Goal: Transaction & Acquisition: Purchase product/service

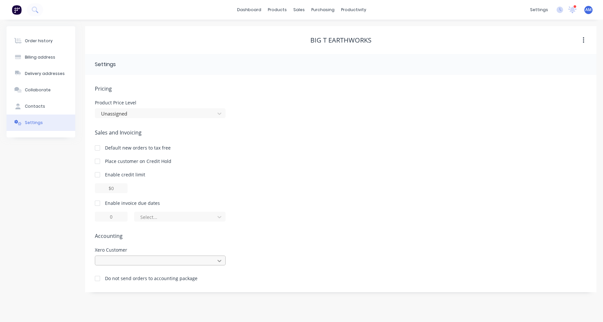
click at [216, 261] on icon at bounding box center [219, 260] width 7 height 7
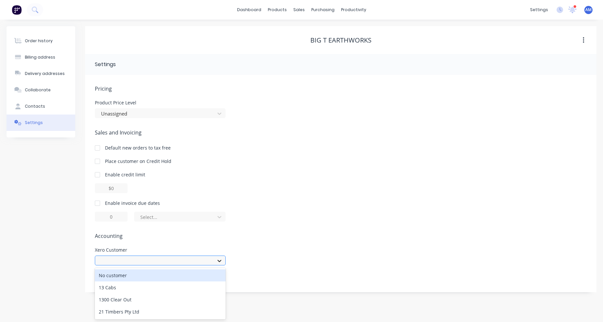
click at [216, 261] on icon at bounding box center [219, 260] width 7 height 7
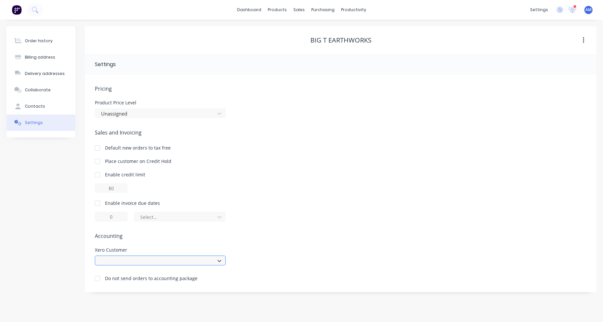
click at [193, 259] on div at bounding box center [155, 260] width 111 height 8
type input "big"
drag, startPoint x: 119, startPoint y: 262, endPoint x: 98, endPoint y: 262, distance: 20.6
click at [98, 262] on div at bounding box center [155, 261] width 115 height 10
click at [43, 42] on div "Order history" at bounding box center [39, 41] width 28 height 6
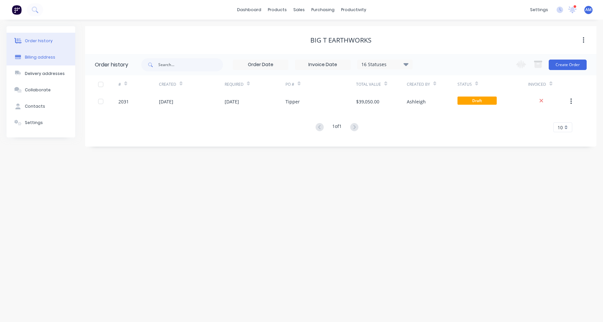
click at [40, 59] on div "Billing address" at bounding box center [40, 57] width 30 height 6
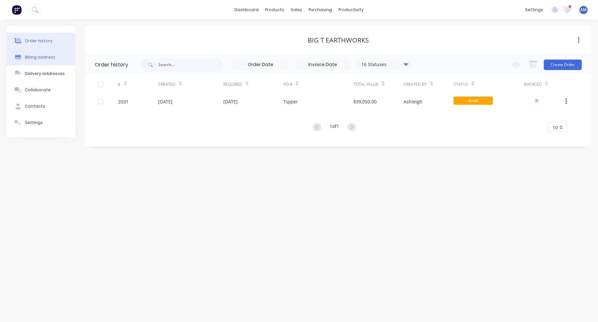
select select "AU"
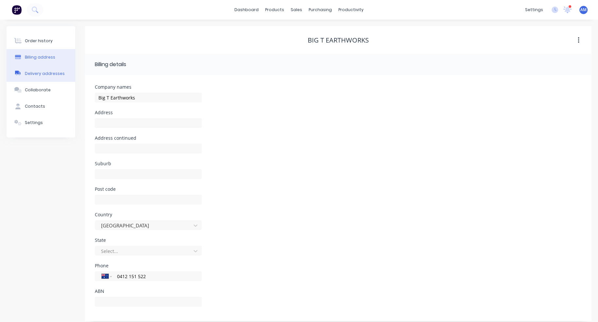
click at [38, 67] on button "Delivery addresses" at bounding box center [41, 73] width 69 height 16
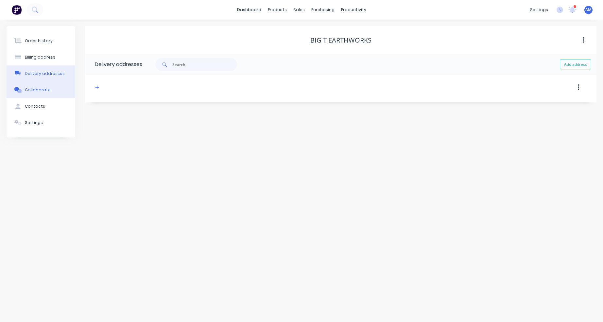
click at [37, 86] on button "Collaborate" at bounding box center [41, 90] width 69 height 16
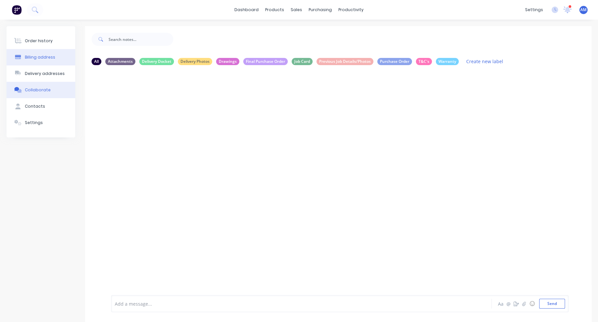
click at [40, 61] on button "Billing address" at bounding box center [41, 57] width 69 height 16
select select "AU"
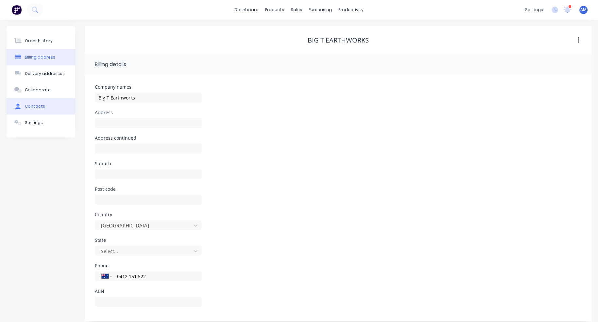
click at [48, 103] on button "Contacts" at bounding box center [41, 106] width 69 height 16
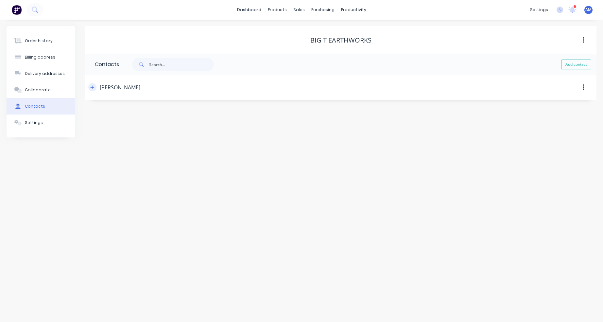
click at [93, 86] on icon "button" at bounding box center [92, 87] width 4 height 5
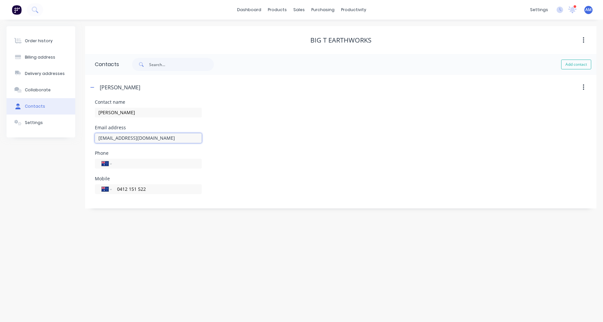
drag, startPoint x: 167, startPoint y: 139, endPoint x: 95, endPoint y: 139, distance: 72.5
click at [95, 139] on input "bigtearthworks@outlook.com" at bounding box center [148, 138] width 107 height 10
drag, startPoint x: 162, startPoint y: 189, endPoint x: 116, endPoint y: 188, distance: 46.4
click at [116, 188] on div "International Afghanistan Åland Islands Albania Algeria American Samoa Andorra …" at bounding box center [148, 189] width 107 height 10
click at [91, 85] on icon "button" at bounding box center [92, 87] width 4 height 5
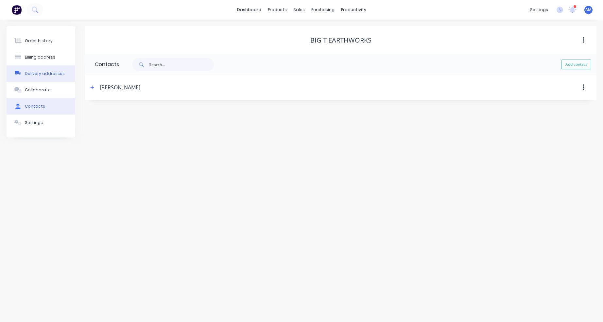
click at [40, 71] on div "Delivery addresses" at bounding box center [45, 74] width 40 height 6
select select "AU"
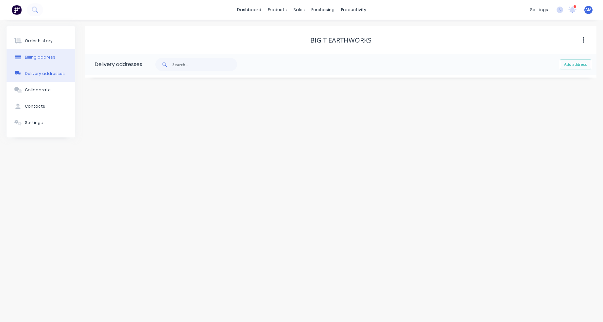
click at [35, 58] on div "Billing address" at bounding box center [40, 57] width 30 height 6
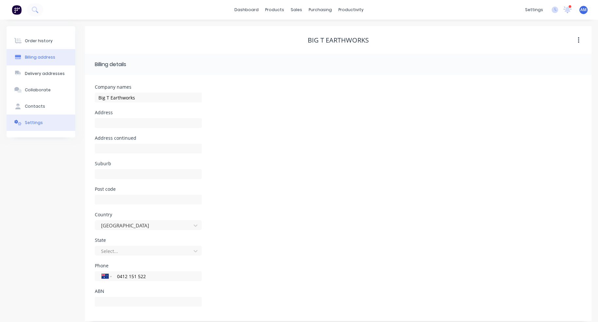
click at [26, 125] on div "Settings" at bounding box center [34, 123] width 18 height 6
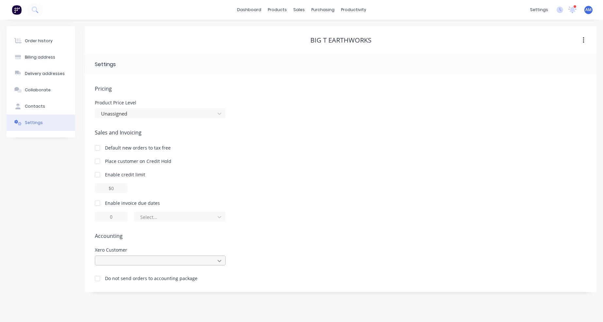
click at [219, 261] on icon at bounding box center [219, 260] width 4 height 2
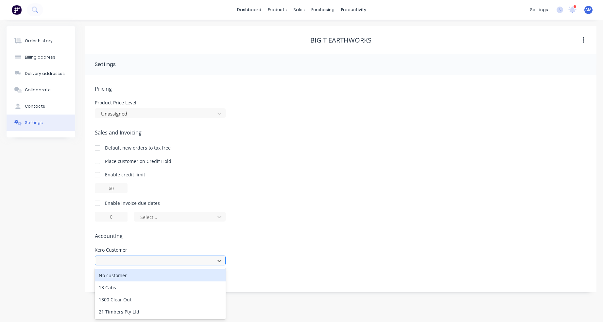
click at [167, 261] on div at bounding box center [155, 260] width 111 height 8
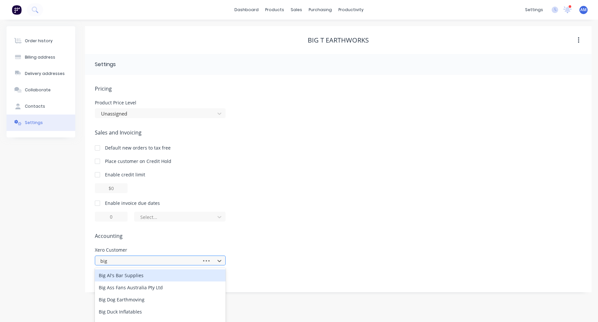
type input "big t"
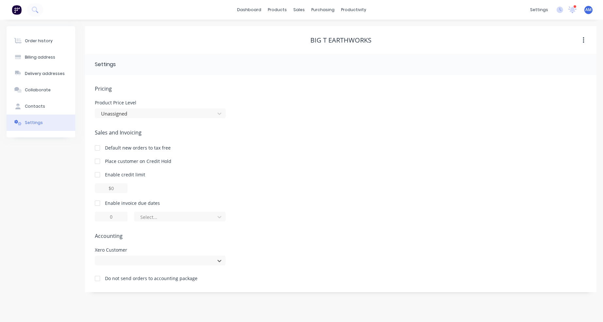
drag, startPoint x: 164, startPoint y: 261, endPoint x: 91, endPoint y: 261, distance: 72.9
click at [91, 261] on div "Pricing Product Price Level Unassigned Sales and Invoicing Default new orders t…" at bounding box center [340, 183] width 511 height 217
click at [250, 10] on link "dashboard" at bounding box center [249, 10] width 31 height 10
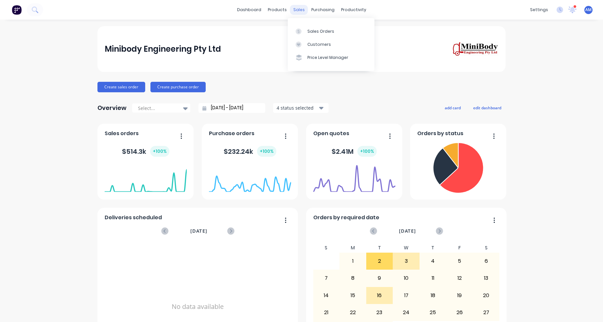
click at [300, 8] on div "sales" at bounding box center [299, 10] width 18 height 10
click at [310, 26] on link "Sales Orders" at bounding box center [331, 31] width 87 height 13
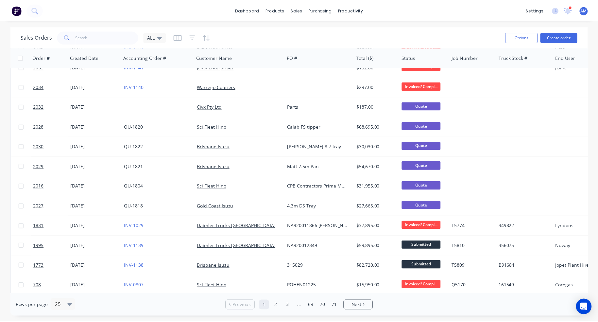
scroll to position [261, 0]
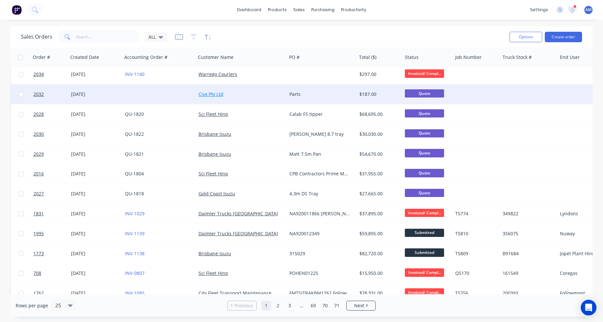
click at [208, 95] on link "Civx Pty Ltd" at bounding box center [210, 94] width 25 height 6
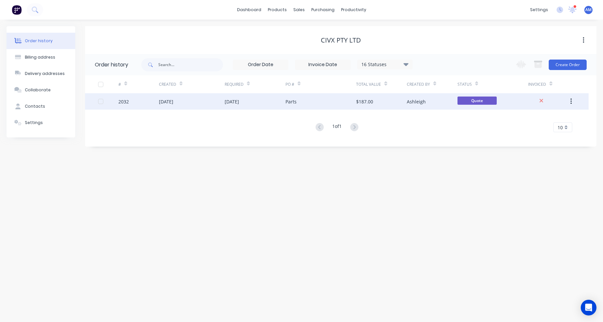
click at [194, 99] on div "[DATE]" at bounding box center [192, 101] width 66 height 16
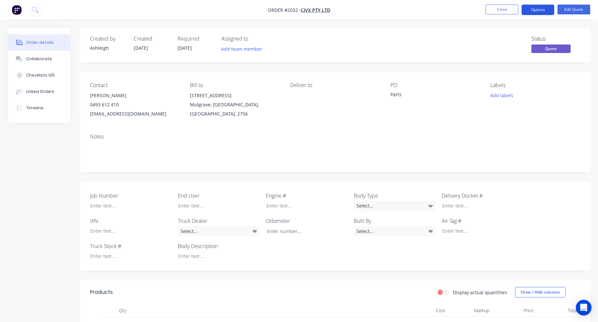
click at [541, 10] on button "Options" at bounding box center [537, 10] width 33 height 10
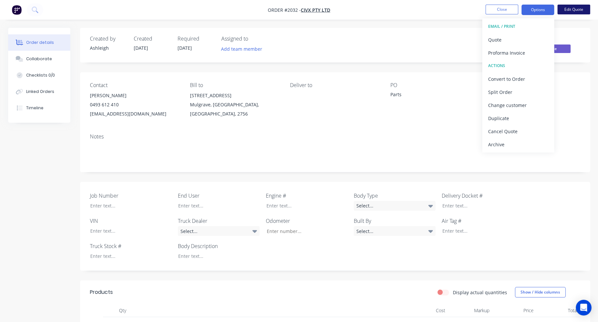
click at [577, 8] on button "Edit Quote" at bounding box center [573, 10] width 33 height 10
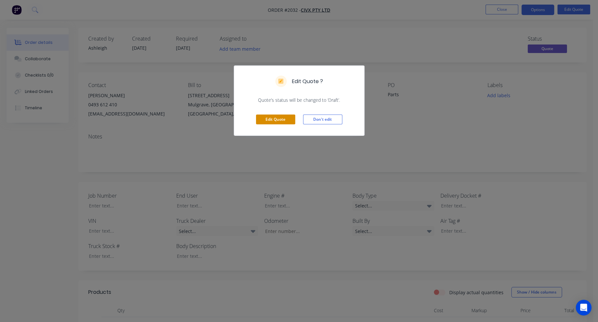
click at [288, 119] on button "Edit Quote" at bounding box center [275, 119] width 39 height 10
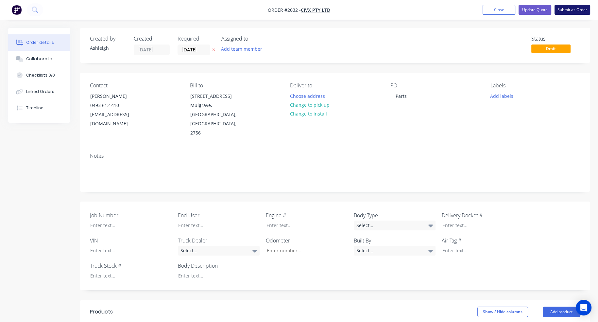
click at [571, 9] on button "Submit as Order" at bounding box center [572, 10] width 36 height 10
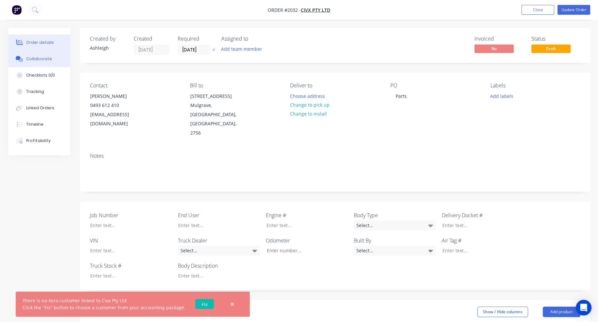
click at [43, 58] on div "Collaborate" at bounding box center [39, 59] width 26 height 6
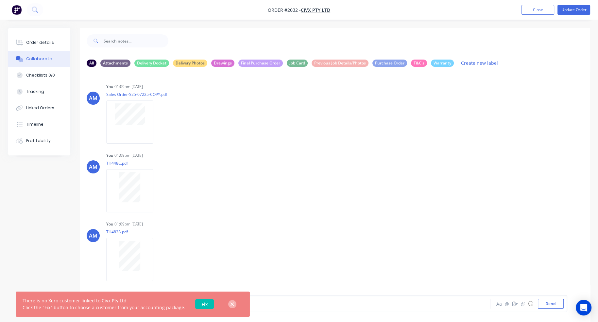
click at [230, 304] on icon "button" at bounding box center [232, 304] width 4 height 6
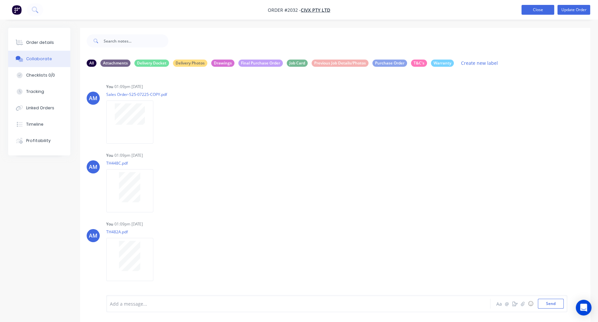
click at [541, 13] on button "Close" at bounding box center [537, 10] width 33 height 10
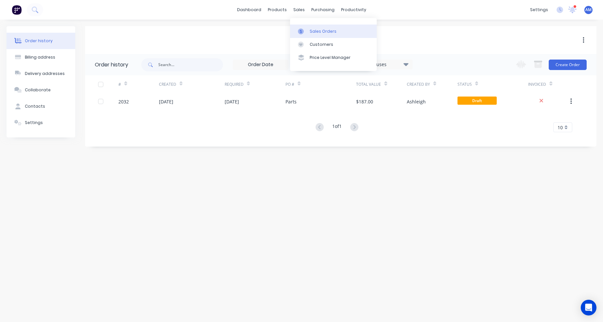
click at [303, 25] on link "Sales Orders" at bounding box center [333, 31] width 87 height 13
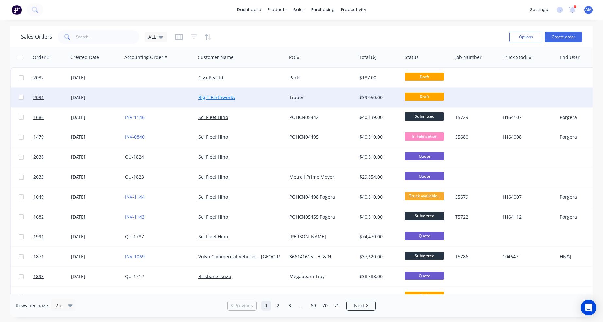
click at [212, 98] on link "Big T Earthworks" at bounding box center [216, 97] width 37 height 6
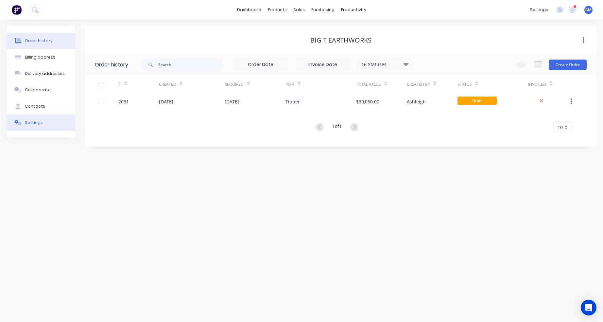
click at [37, 122] on div "Settings" at bounding box center [34, 123] width 18 height 6
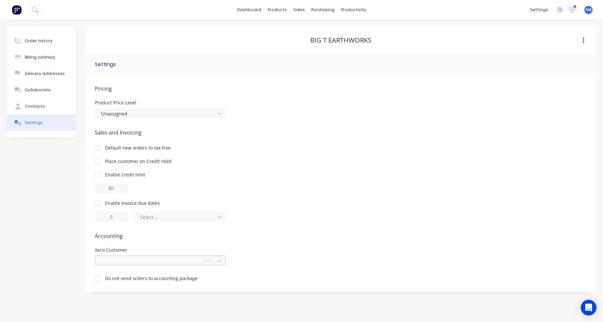
click at [134, 264] on div at bounding box center [149, 260] width 98 height 8
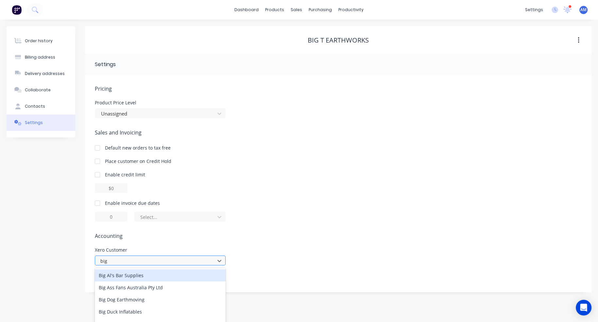
type input "big t"
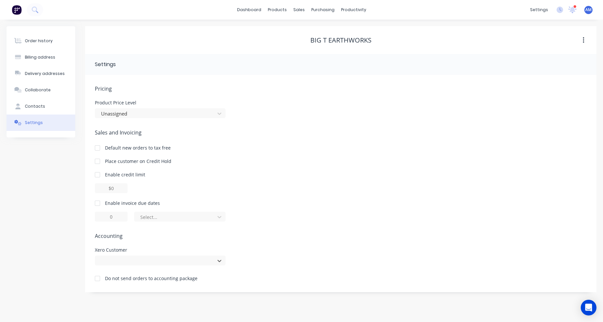
drag, startPoint x: 125, startPoint y: 261, endPoint x: 88, endPoint y: 261, distance: 37.2
click at [88, 261] on div "Pricing Product Price Level Unassigned Sales and Invoicing Default new orders t…" at bounding box center [340, 183] width 511 height 217
click at [270, 234] on span "Accounting" at bounding box center [340, 236] width 491 height 8
click at [28, 41] on div "Order history" at bounding box center [39, 41] width 28 height 6
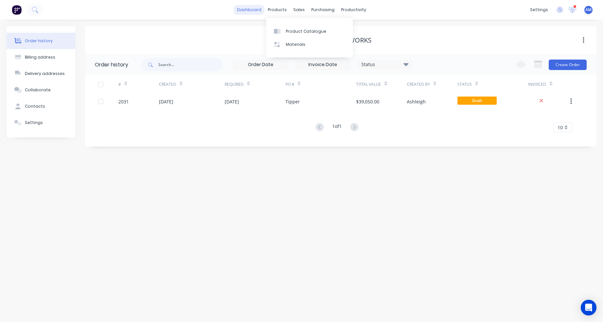
click at [245, 9] on link "dashboard" at bounding box center [249, 10] width 31 height 10
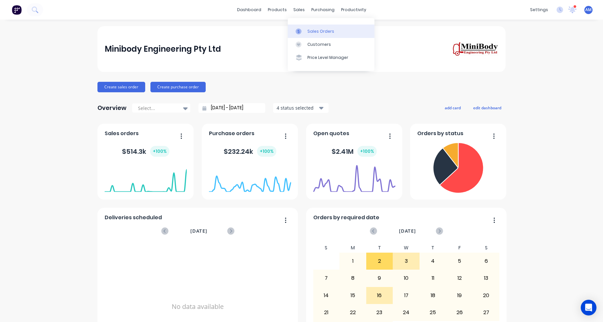
click at [304, 30] on div at bounding box center [300, 31] width 10 height 6
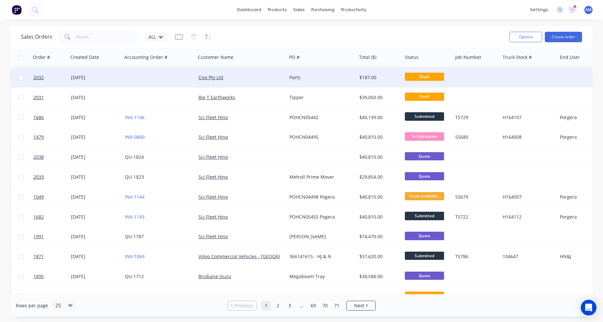
click at [77, 78] on div "[DATE]" at bounding box center [95, 77] width 49 height 7
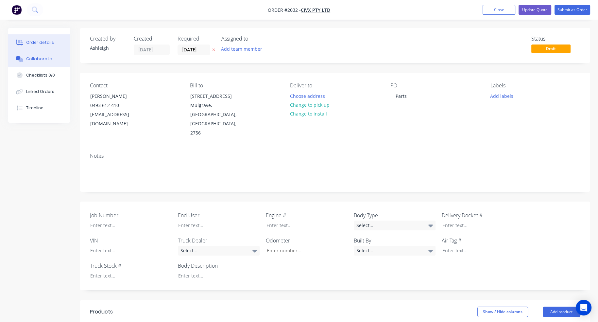
click at [35, 61] on div "Collaborate" at bounding box center [39, 59] width 26 height 6
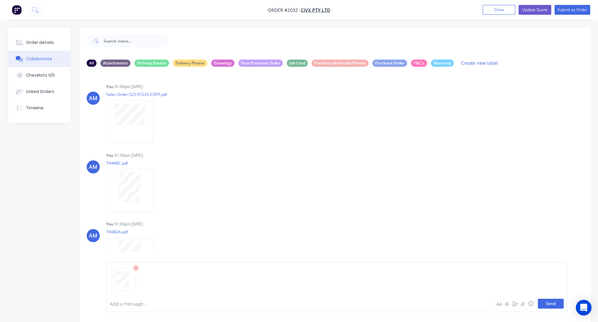
click at [554, 302] on button "Send" at bounding box center [550, 303] width 26 height 10
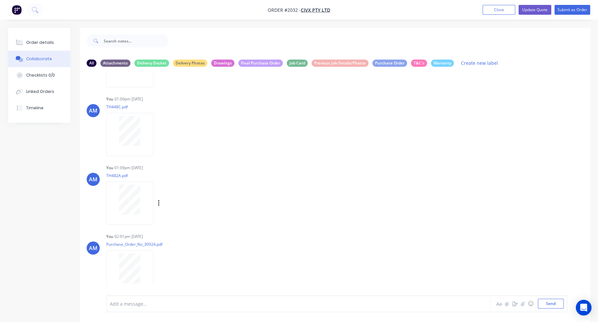
scroll to position [58, 0]
click at [158, 271] on icon "button" at bounding box center [158, 270] width 1 height 6
click at [172, 255] on button "Labels" at bounding box center [202, 256] width 74 height 15
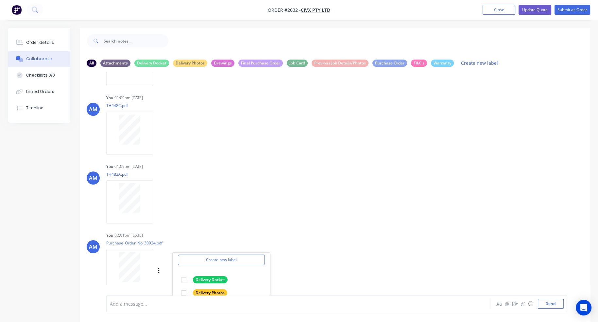
scroll to position [158, 0]
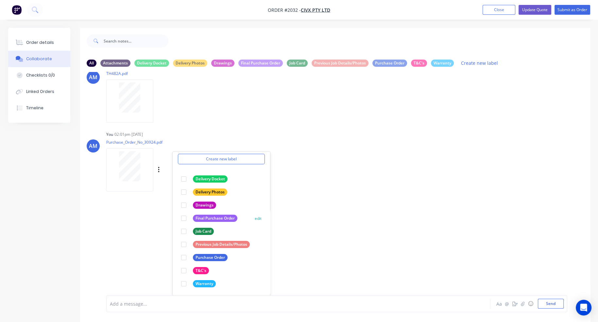
click at [183, 217] on div at bounding box center [183, 217] width 13 height 13
click at [337, 153] on div "AM You 01:09pm 02/09/25 Sales Order-S25-07225-COPY.pdf Labels Download Delete A…" at bounding box center [335, 183] width 510 height 223
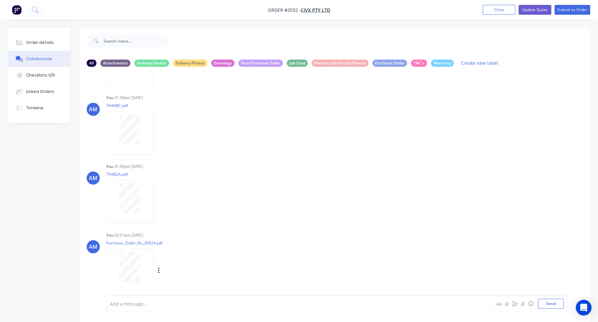
scroll to position [58, 0]
click at [206, 140] on div "Labels Download Delete" at bounding box center [166, 132] width 120 height 49
click at [504, 10] on button "Close" at bounding box center [498, 10] width 33 height 10
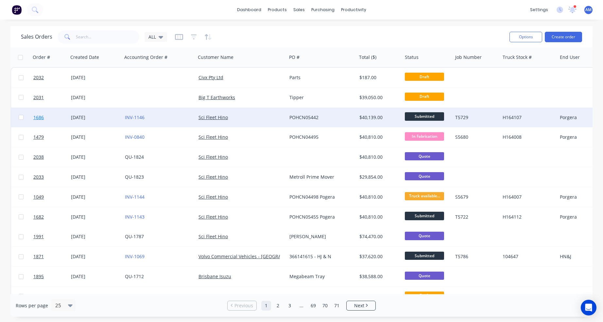
click at [66, 118] on link "1686" at bounding box center [52, 117] width 38 height 20
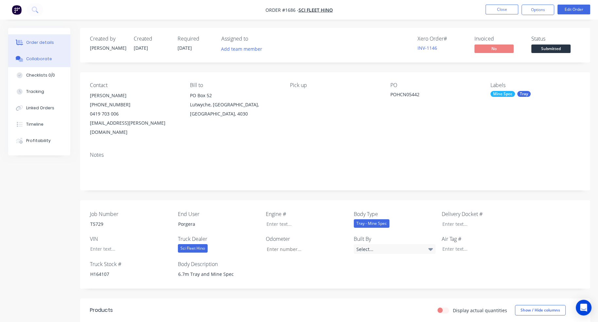
click at [39, 58] on div "Collaborate" at bounding box center [39, 59] width 26 height 6
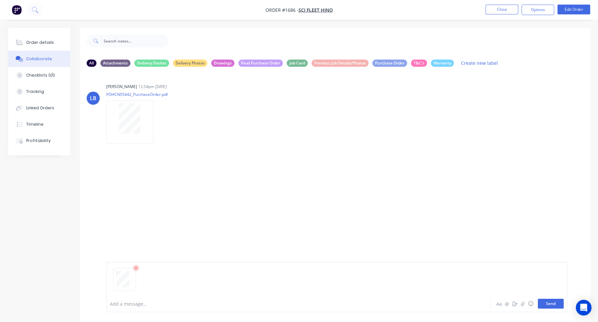
click at [551, 301] on button "Send" at bounding box center [550, 303] width 26 height 10
click at [159, 191] on icon "button" at bounding box center [159, 191] width 2 height 8
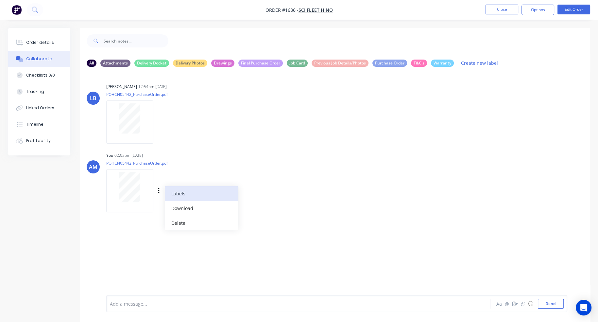
click at [175, 195] on button "Labels" at bounding box center [202, 193] width 74 height 15
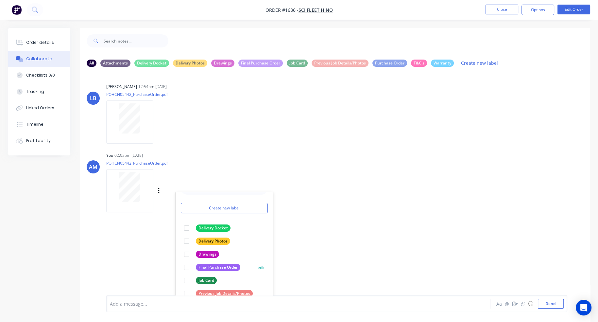
scroll to position [25, 0]
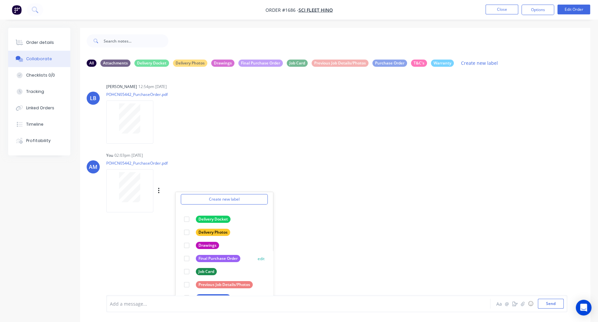
click at [189, 257] on div at bounding box center [186, 258] width 13 height 13
click at [158, 123] on icon "button" at bounding box center [159, 122] width 2 height 8
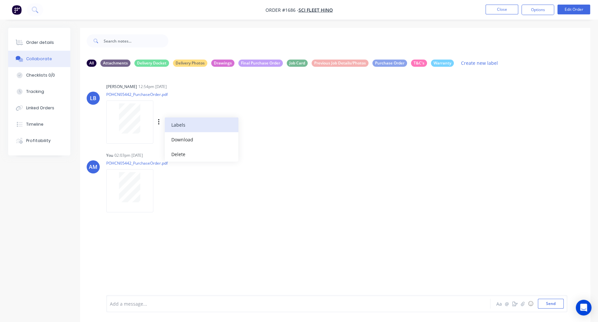
click at [170, 125] on button "Labels" at bounding box center [202, 124] width 74 height 15
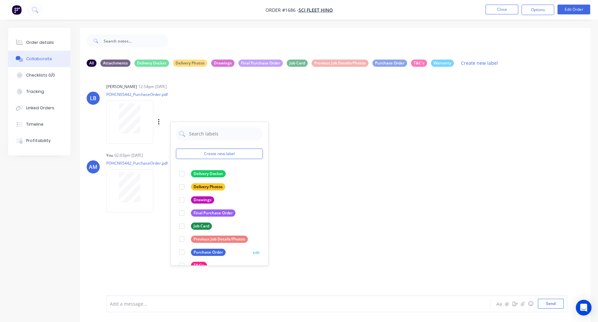
click at [181, 251] on div at bounding box center [181, 251] width 13 height 13
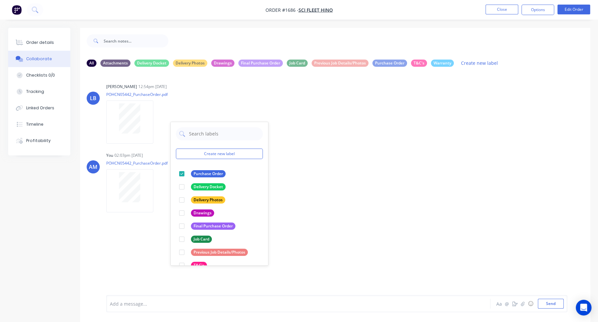
click at [141, 247] on div "LB Lizzie Buck 12:54pm 25/03/25 POHCN05442_PurchaseOrder.pdf Labels Download De…" at bounding box center [335, 183] width 510 height 223
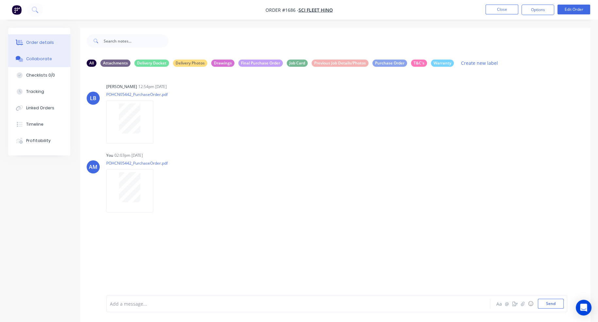
click at [30, 42] on div "Order details" at bounding box center [40, 43] width 28 height 6
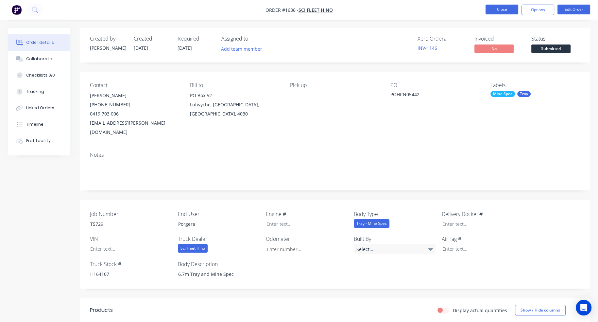
click at [507, 10] on button "Close" at bounding box center [501, 10] width 33 height 10
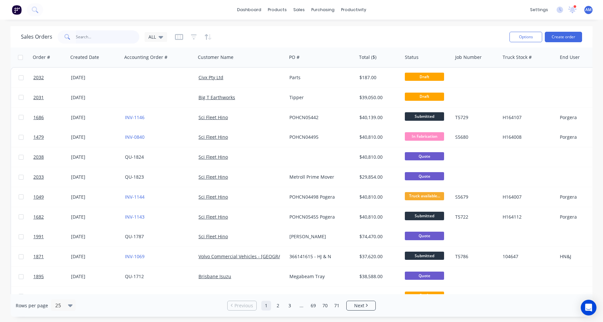
click at [76, 38] on input "text" at bounding box center [108, 36] width 64 height 13
paste input "H163886"
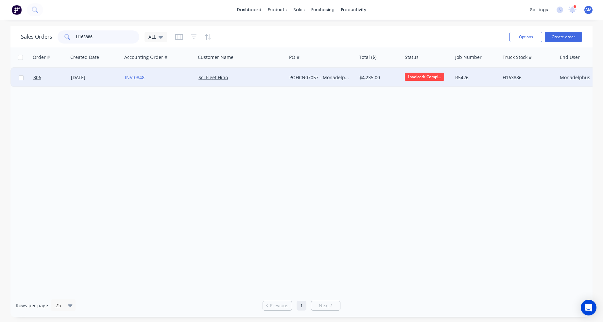
type input "H163886"
click at [82, 78] on div "[DATE]" at bounding box center [95, 77] width 49 height 7
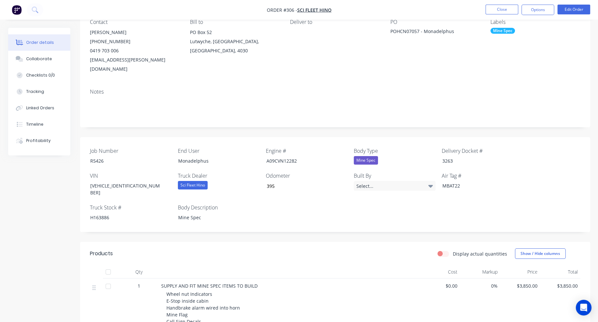
scroll to position [179, 0]
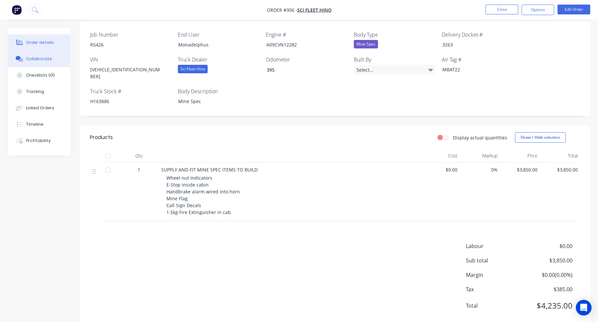
click at [39, 59] on div "Collaborate" at bounding box center [39, 59] width 26 height 6
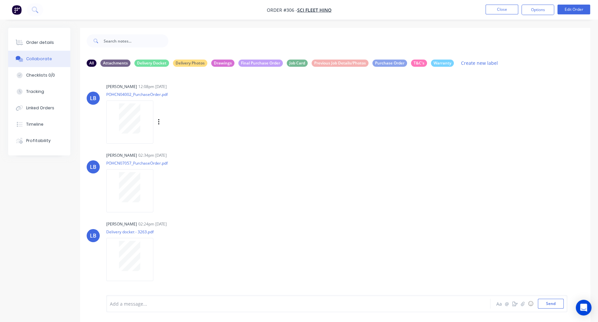
scroll to position [9, 0]
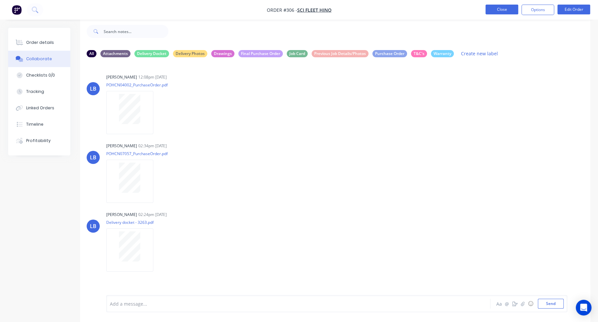
click at [506, 10] on button "Close" at bounding box center [501, 10] width 33 height 10
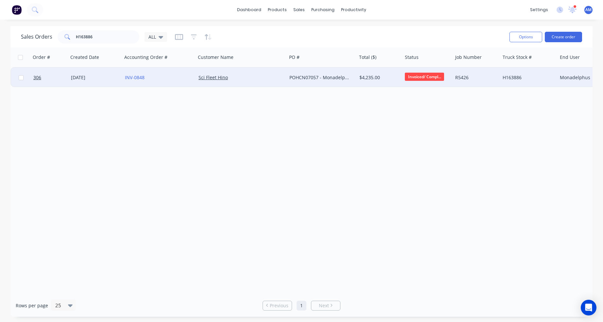
click at [90, 77] on div "12 Dec 2024" at bounding box center [95, 77] width 49 height 7
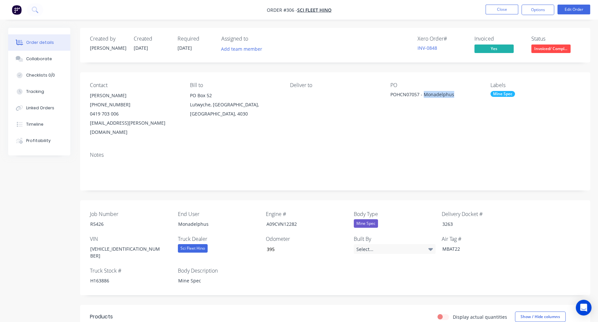
drag, startPoint x: 424, startPoint y: 94, endPoint x: 452, endPoint y: 91, distance: 28.6
click at [452, 91] on div "POHCN07057 - Monadelphus" at bounding box center [431, 95] width 82 height 9
copy div "Monadelphus"
click at [503, 10] on button "Close" at bounding box center [501, 10] width 33 height 10
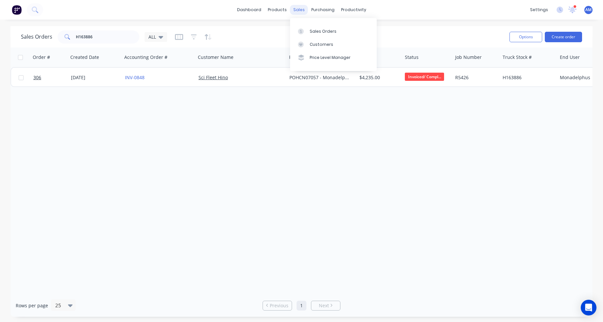
click at [301, 8] on div "sales" at bounding box center [299, 10] width 18 height 10
click at [321, 27] on link "Sales Orders" at bounding box center [333, 31] width 87 height 13
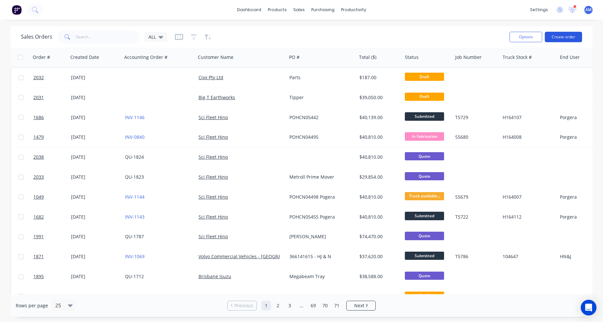
click at [562, 35] on button "Create order" at bounding box center [562, 37] width 37 height 10
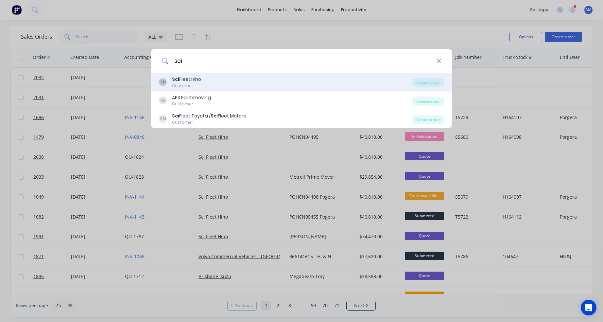
type input "sci"
click at [208, 78] on div "SH Sci Fleet Hino Customer" at bounding box center [285, 82] width 253 height 13
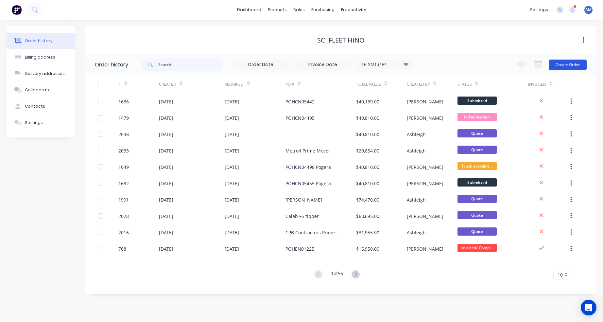
drag, startPoint x: 587, startPoint y: 60, endPoint x: 575, endPoint y: 64, distance: 12.7
click at [586, 60] on div "16 Statuses Invoice Status Invoiced Not Invoiced Partial Order Status All Archi…" at bounding box center [368, 64] width 455 height 21
click at [574, 64] on button "Create Order" at bounding box center [567, 64] width 38 height 10
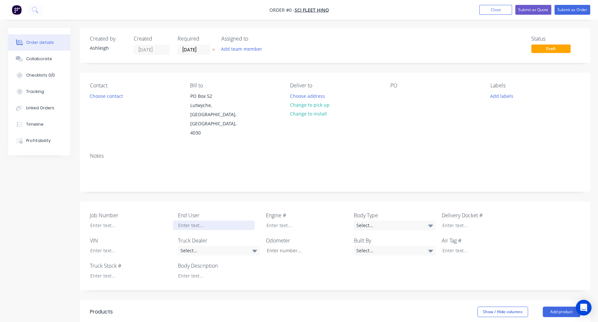
click at [187, 220] on div at bounding box center [214, 224] width 82 height 9
paste div
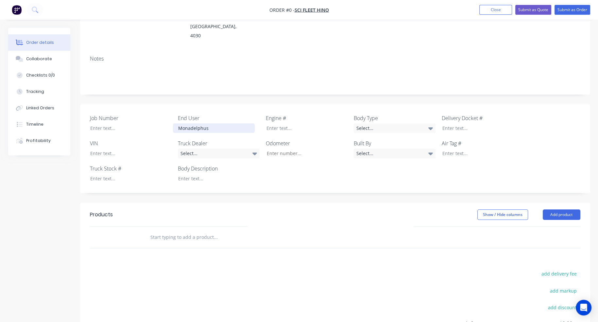
scroll to position [98, 0]
click at [165, 216] on div "Order details Collaborate Checklists 0/0 Tracking Linked Orders Timeline Profit…" at bounding box center [299, 172] width 595 height 484
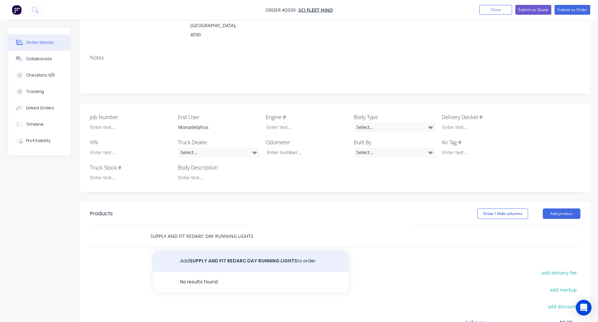
type input "SUPPLY AND FIT REDARC DAY RUNNING LIGHTS"
click at [196, 250] on button "Add SUPPLY AND FIT REDARC DAY RUNNING LIGHTS to order" at bounding box center [251, 260] width 196 height 21
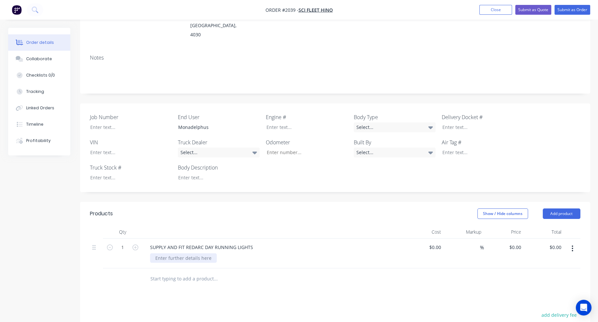
click at [175, 253] on div at bounding box center [183, 257] width 67 height 9
click at [102, 147] on div at bounding box center [126, 151] width 82 height 9
paste div
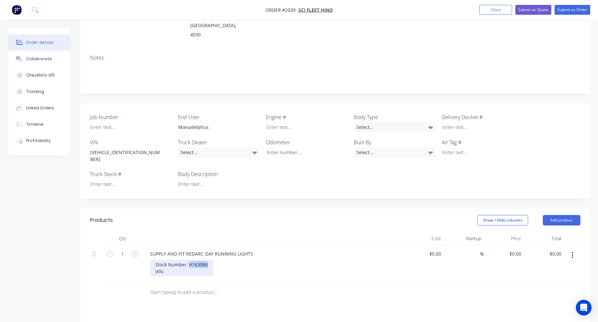
drag, startPoint x: 208, startPoint y: 239, endPoint x: 189, endPoint y: 240, distance: 19.0
click at [189, 259] on div "Stock Number: H163886 VIN:" at bounding box center [181, 267] width 63 height 16
click at [103, 179] on div at bounding box center [126, 183] width 82 height 9
paste div
click at [159, 259] on div "Stock Number: VIN:" at bounding box center [172, 267] width 44 height 16
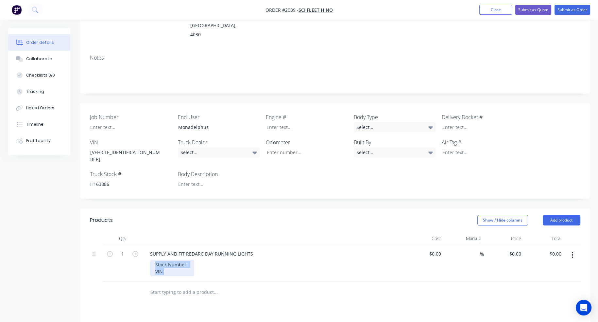
drag, startPoint x: 155, startPoint y: 240, endPoint x: 164, endPoint y: 248, distance: 12.0
click at [164, 259] on div "Stock Number: VIN:" at bounding box center [172, 267] width 44 height 16
click at [237, 259] on div at bounding box center [275, 263] width 251 height 9
click at [514, 249] on div "0 $0.00" at bounding box center [515, 253] width 18 height 9
type input "$1,250.00"
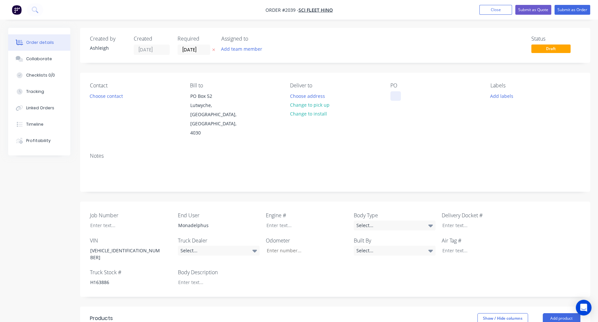
type input "$1,250.00"
click at [400, 96] on div at bounding box center [395, 95] width 10 height 9
click at [397, 95] on div at bounding box center [395, 95] width 10 height 9
paste div
click at [106, 96] on button "Choose contact" at bounding box center [106, 95] width 40 height 9
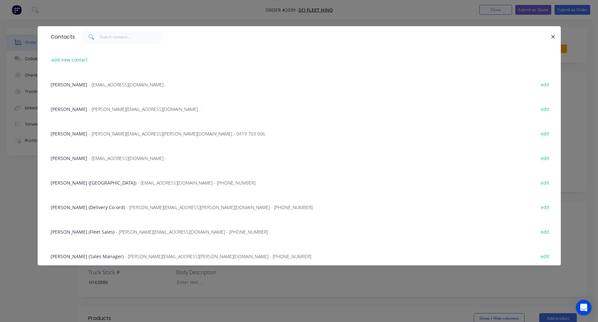
click at [201, 16] on div "Contacts add new contact Caleb West - caleb.west@scifleethino.com.au - edit Liz…" at bounding box center [299, 161] width 598 height 322
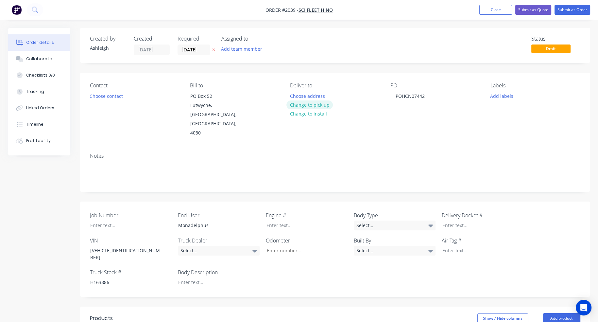
click at [324, 103] on button "Change to pick up" at bounding box center [309, 104] width 46 height 9
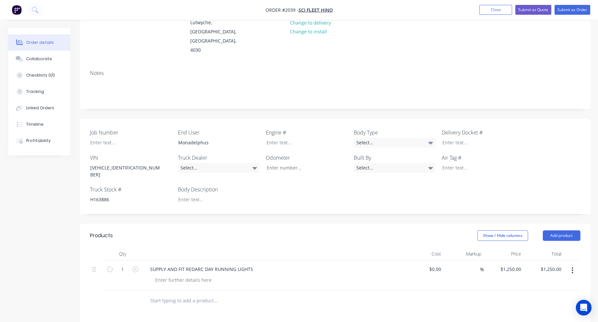
scroll to position [98, 0]
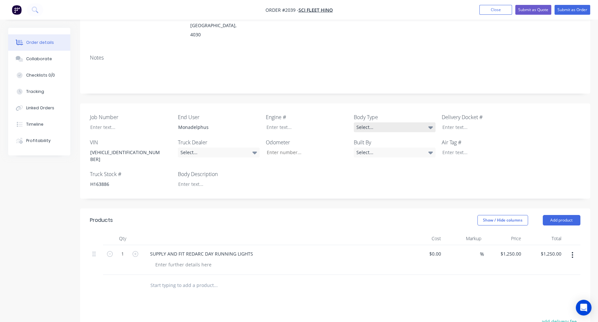
click at [430, 126] on icon at bounding box center [430, 127] width 5 height 3
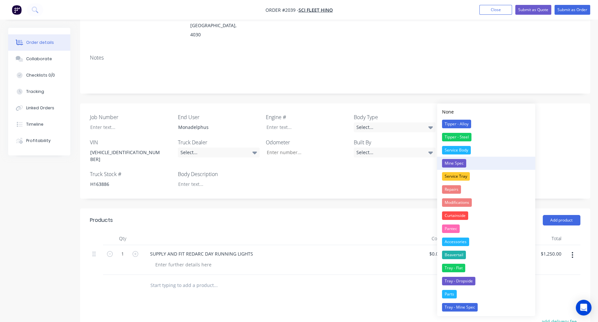
click at [454, 160] on div "Mine Spec" at bounding box center [454, 163] width 24 height 8
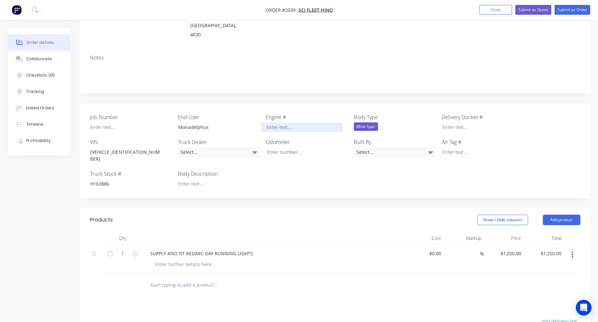
click at [274, 122] on div at bounding box center [302, 126] width 82 height 9
paste div
click at [220, 147] on div "Select..." at bounding box center [219, 152] width 82 height 10
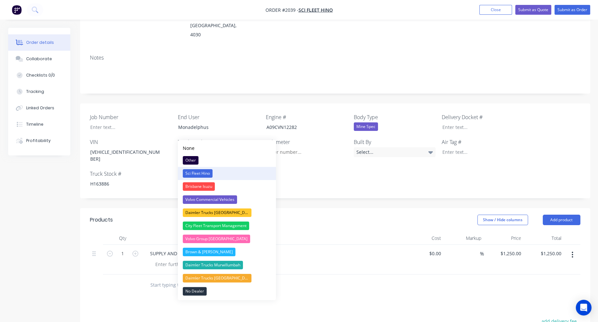
click at [200, 171] on div "Sci Fleet Hino" at bounding box center [198, 173] width 30 height 8
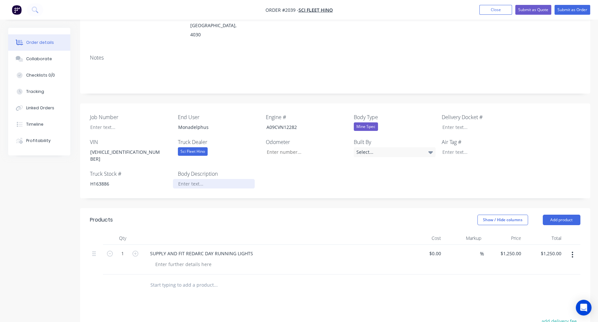
click at [190, 179] on div at bounding box center [214, 183] width 82 height 9
click at [112, 122] on div at bounding box center [126, 126] width 82 height 9
click at [578, 10] on button "Submit as Order" at bounding box center [572, 10] width 36 height 10
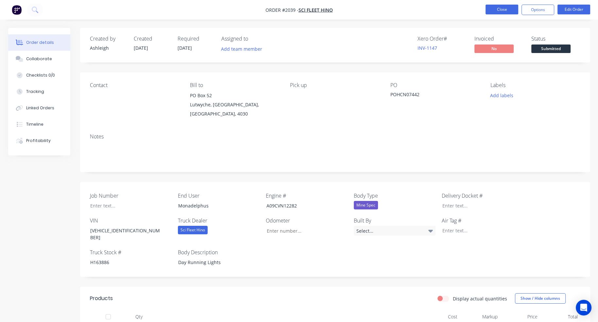
click at [515, 13] on button "Close" at bounding box center [501, 10] width 33 height 10
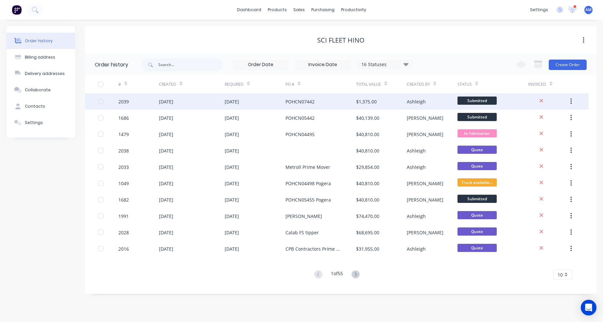
click at [217, 100] on div "03 Sep 2025" at bounding box center [192, 101] width 66 height 16
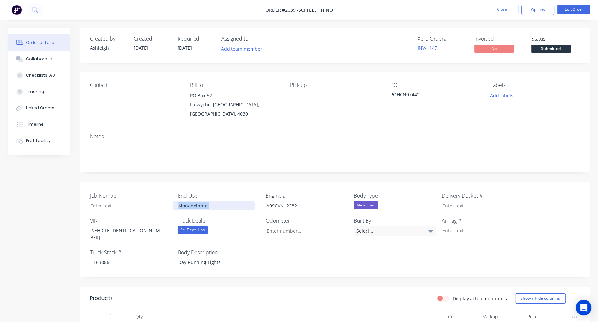
drag, startPoint x: 214, startPoint y: 200, endPoint x: 176, endPoint y: 199, distance: 37.9
click at [176, 201] on div "Monadelphus" at bounding box center [214, 205] width 82 height 9
copy div "Monadelphus"
click at [504, 9] on button "Close" at bounding box center [501, 10] width 33 height 10
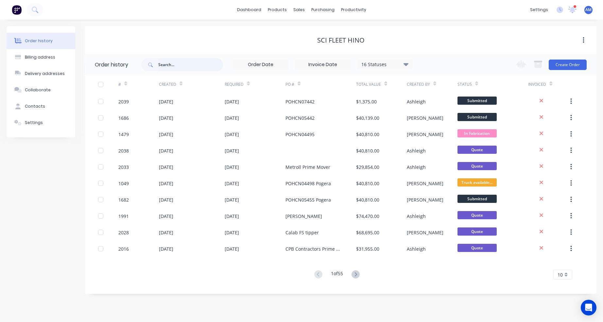
click at [174, 66] on input "text" at bounding box center [190, 64] width 65 height 13
paste input "Monadelphus"
type input "Monadelphus"
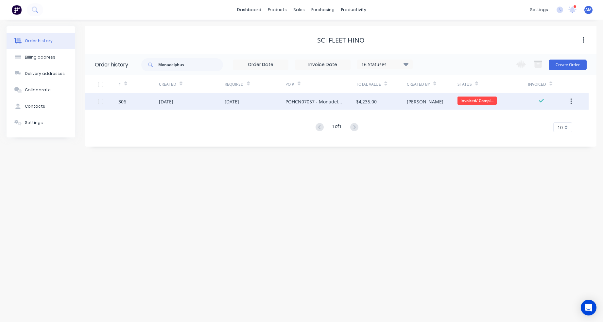
click at [173, 100] on div "12 Dec 2024" at bounding box center [166, 101] width 14 height 7
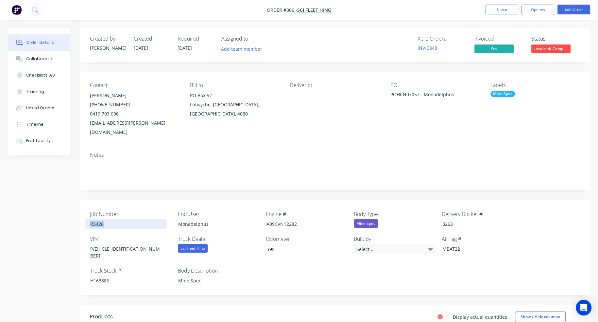
drag, startPoint x: 106, startPoint y: 214, endPoint x: 86, endPoint y: 213, distance: 20.0
click at [86, 219] on div "R5426" at bounding box center [126, 223] width 82 height 9
copy div "R5426"
click at [502, 11] on button "Close" at bounding box center [501, 10] width 33 height 10
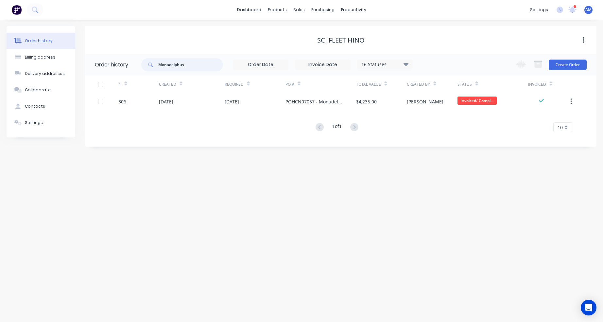
drag, startPoint x: 199, startPoint y: 65, endPoint x: 130, endPoint y: 63, distance: 68.3
click at [130, 63] on header "Order history Monadelphus 16 Statuses Invoice Status Invoiced Not Invoiced Part…" at bounding box center [340, 64] width 511 height 21
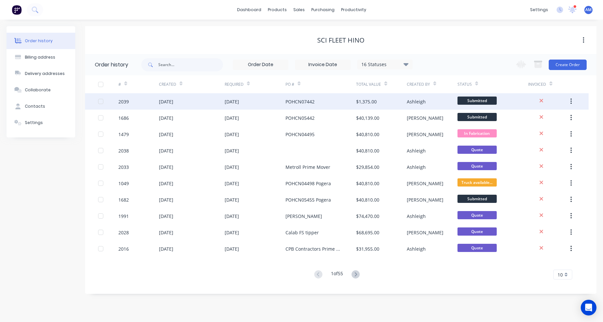
click at [173, 103] on div "03 Sep 2025" at bounding box center [166, 101] width 14 height 7
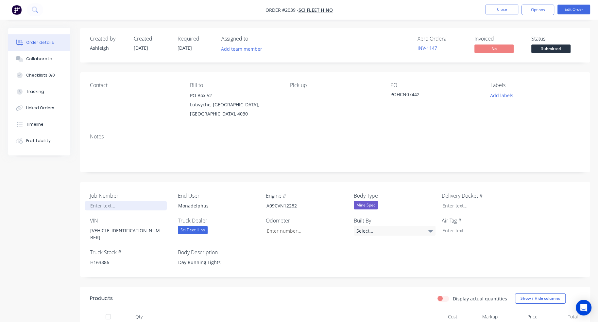
click at [98, 201] on div at bounding box center [126, 205] width 82 height 9
paste div
click at [318, 174] on div "Created by Ashleigh Created 03/09/25 Required 03/09/25 Assigned to Add team mem…" at bounding box center [335, 237] width 510 height 419
click at [512, 9] on button "Close" at bounding box center [501, 10] width 33 height 10
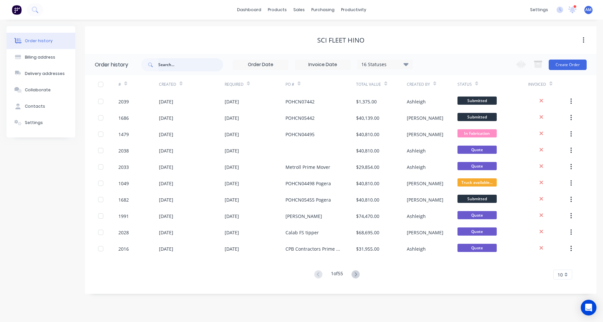
click at [183, 64] on input "text" at bounding box center [190, 64] width 65 height 13
paste input "R5426"
type input "R5426"
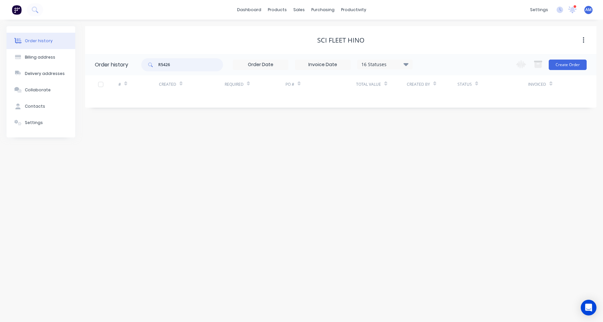
click at [178, 64] on input "R5426" at bounding box center [190, 64] width 65 height 13
drag, startPoint x: 198, startPoint y: 66, endPoint x: 153, endPoint y: 64, distance: 45.5
click at [153, 64] on div "R5426" at bounding box center [182, 64] width 82 height 13
click at [299, 10] on div "sales" at bounding box center [299, 10] width 18 height 10
click at [304, 27] on link "Sales Orders" at bounding box center [333, 31] width 87 height 13
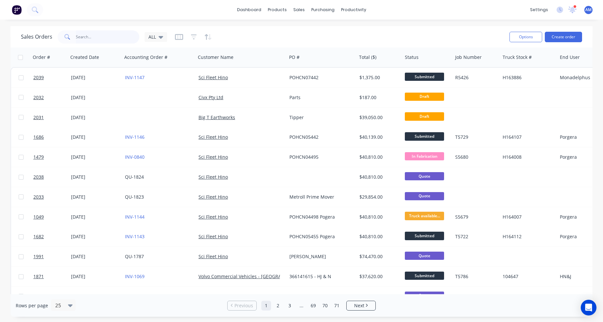
click at [91, 37] on input "text" at bounding box center [108, 36] width 64 height 13
paste input "R5426"
type input "R5426"
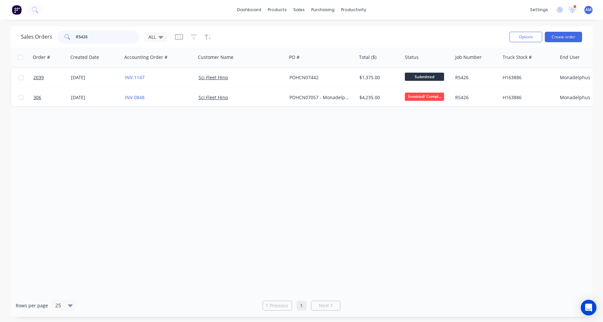
drag, startPoint x: 95, startPoint y: 39, endPoint x: 63, endPoint y: 39, distance: 32.7
click at [63, 39] on div "R5426" at bounding box center [99, 36] width 82 height 13
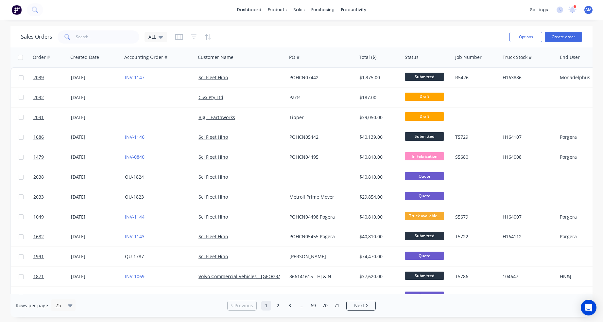
click at [289, 29] on div "Sales Orders ALL" at bounding box center [262, 37] width 483 height 16
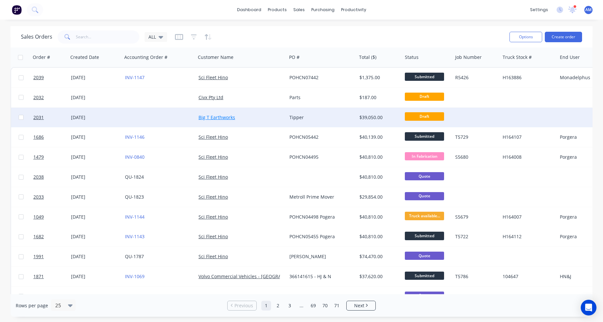
click at [210, 115] on link "Big T Earthworks" at bounding box center [216, 117] width 37 height 6
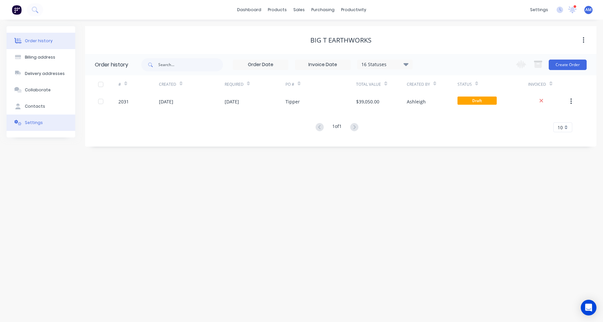
click at [41, 122] on button "Settings" at bounding box center [41, 122] width 69 height 16
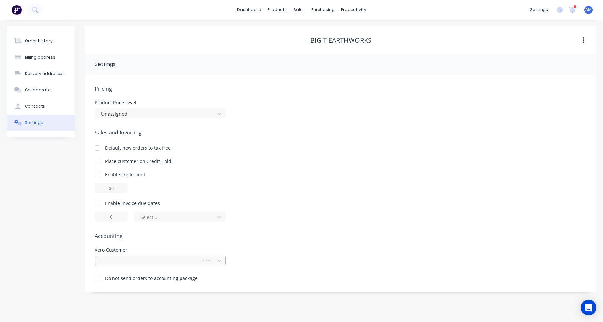
click at [120, 261] on div at bounding box center [149, 260] width 98 height 8
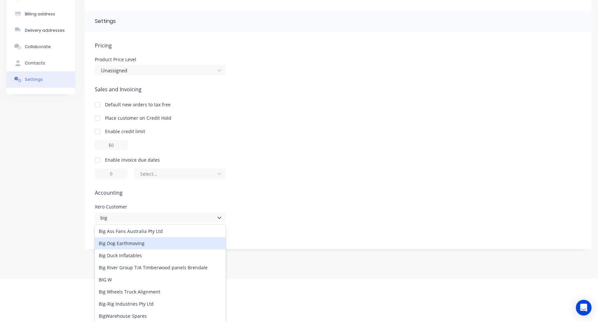
scroll to position [44, 0]
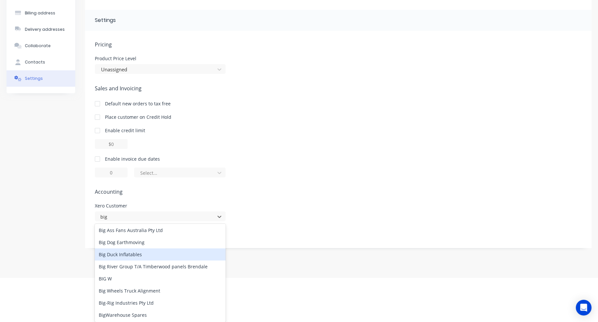
type input "big"
click at [321, 189] on div "Pricing Product Price Level Unassigned Sales and Invoicing Default new orders t…" at bounding box center [338, 144] width 487 height 207
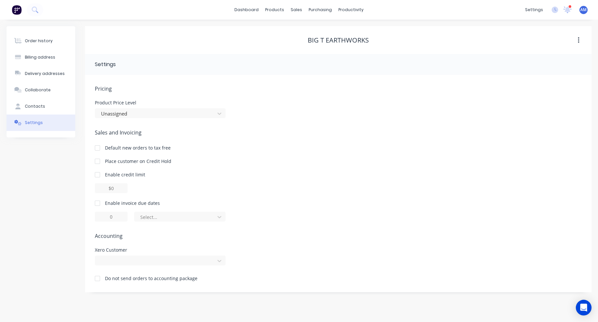
scroll to position [0, 0]
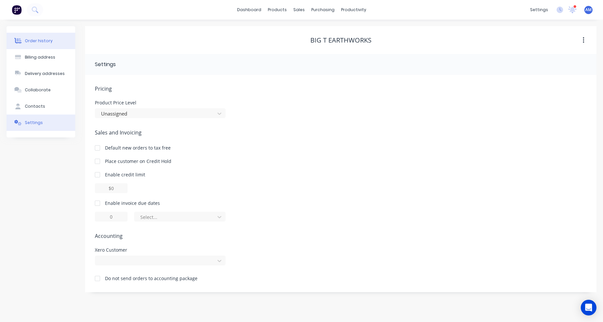
click at [31, 37] on button "Order history" at bounding box center [41, 41] width 69 height 16
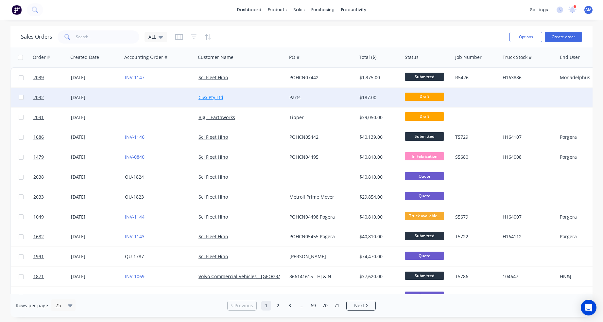
click at [207, 96] on link "Civx Pty Ltd" at bounding box center [210, 97] width 25 height 6
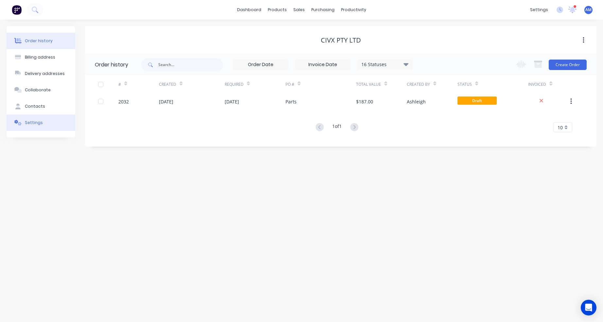
click at [41, 122] on button "Settings" at bounding box center [41, 122] width 69 height 16
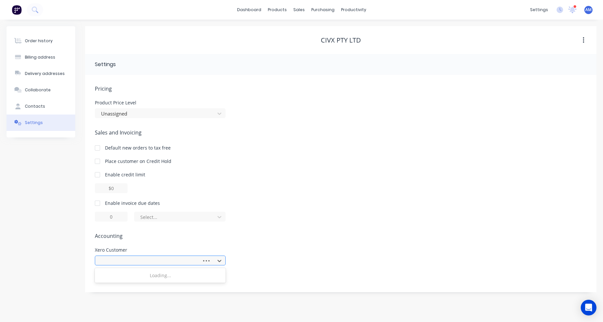
click at [99, 260] on div at bounding box center [149, 261] width 102 height 10
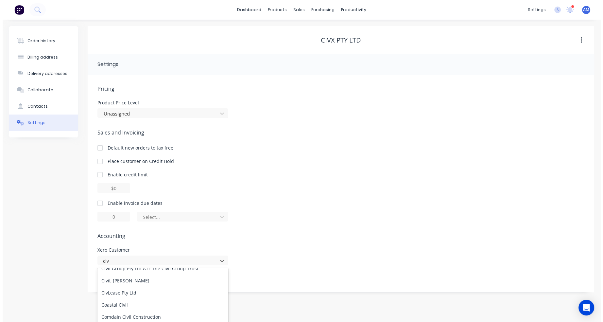
scroll to position [131, 0]
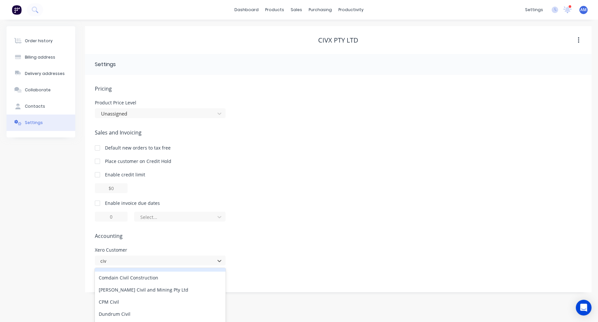
type input "civx"
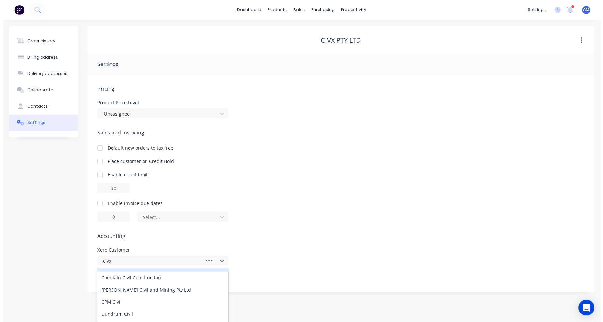
scroll to position [0, 0]
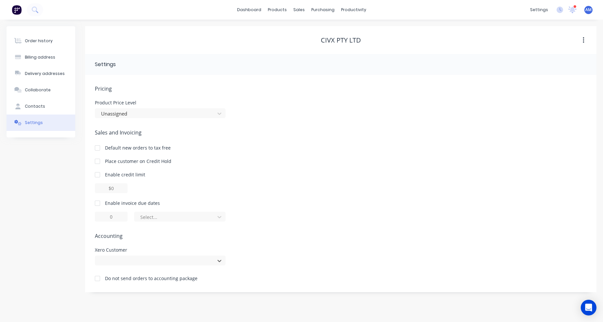
drag, startPoint x: 113, startPoint y: 256, endPoint x: 82, endPoint y: 257, distance: 30.7
click at [82, 257] on div "Order history Billing address Delivery addresses Collaborate Contacts Settings …" at bounding box center [301, 159] width 589 height 266
click at [380, 235] on span "Accounting" at bounding box center [340, 236] width 491 height 8
